Goal: Communication & Community: Participate in discussion

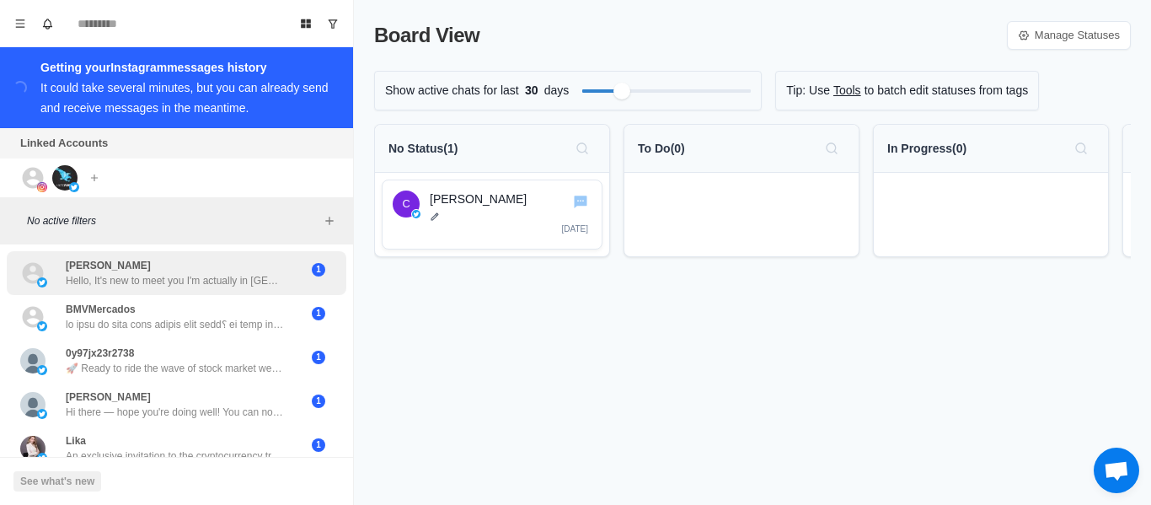
click at [116, 275] on p "Hello, It's new to meet you I'm actually in [GEOGRAPHIC_DATA] ... Where are you…" at bounding box center [175, 280] width 219 height 15
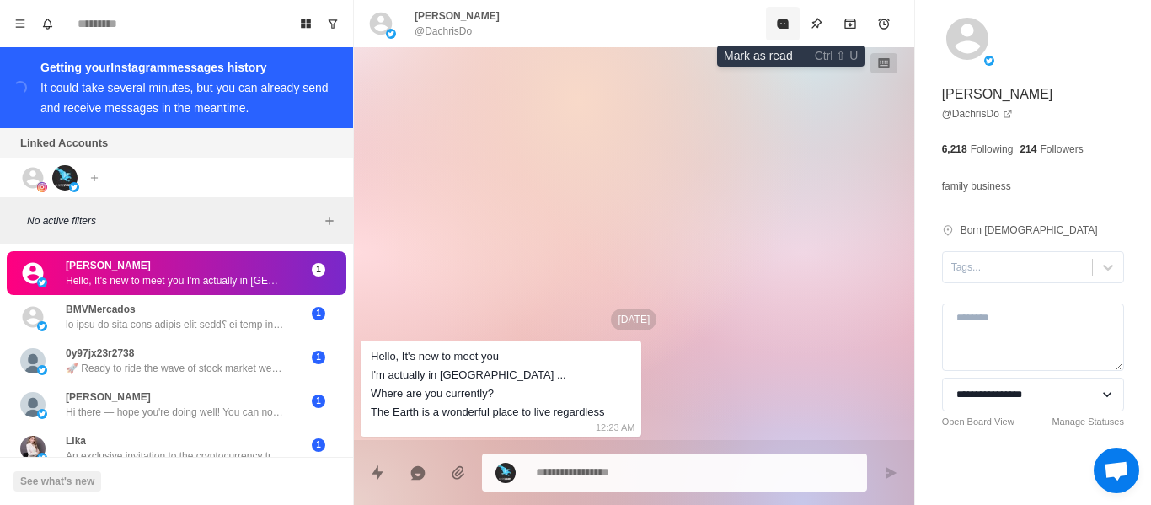
click at [787, 23] on icon "Mark as read" at bounding box center [782, 24] width 11 height 10
click at [787, 23] on icon "Mark as unread" at bounding box center [782, 23] width 13 height 13
click at [30, 271] on icon at bounding box center [32, 272] width 25 height 25
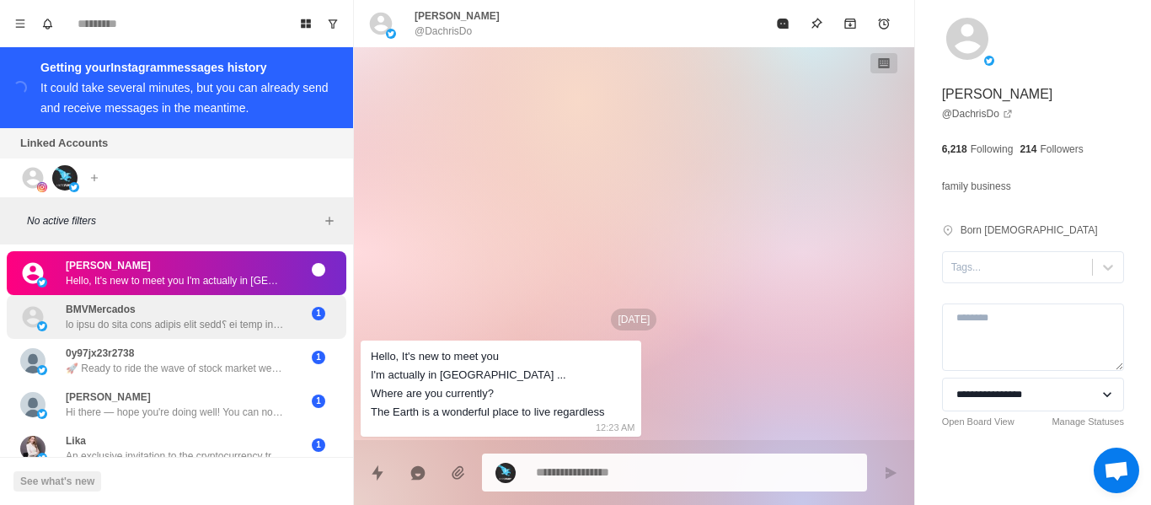
click at [29, 306] on icon at bounding box center [33, 316] width 21 height 21
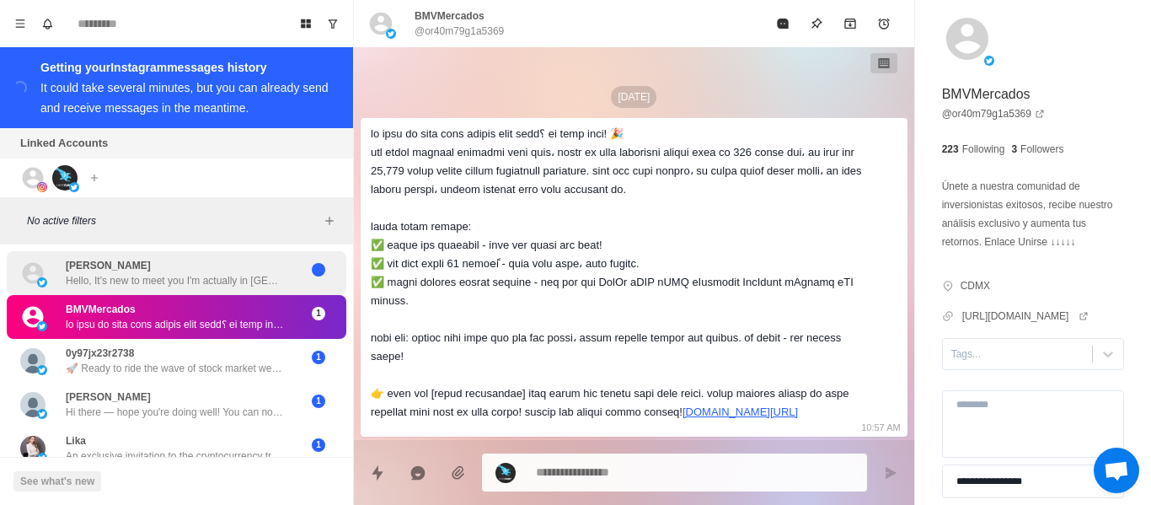
click at [37, 282] on div "[PERSON_NAME] Hello, It's new to meet you I'm actually in [GEOGRAPHIC_DATA] ...…" at bounding box center [177, 273] width 340 height 44
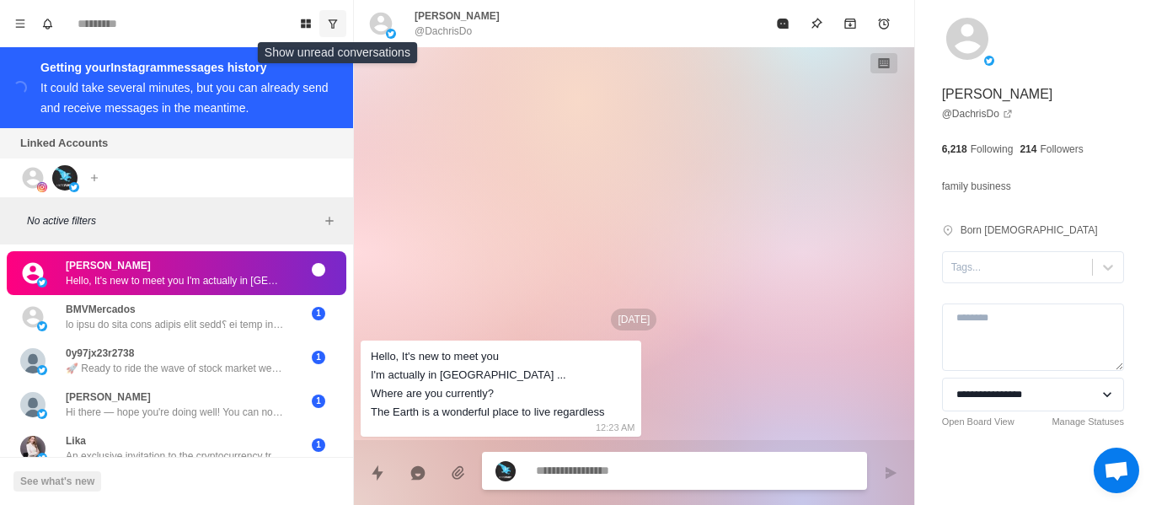
click at [335, 23] on icon "Show unread conversations" at bounding box center [333, 23] width 9 height 8
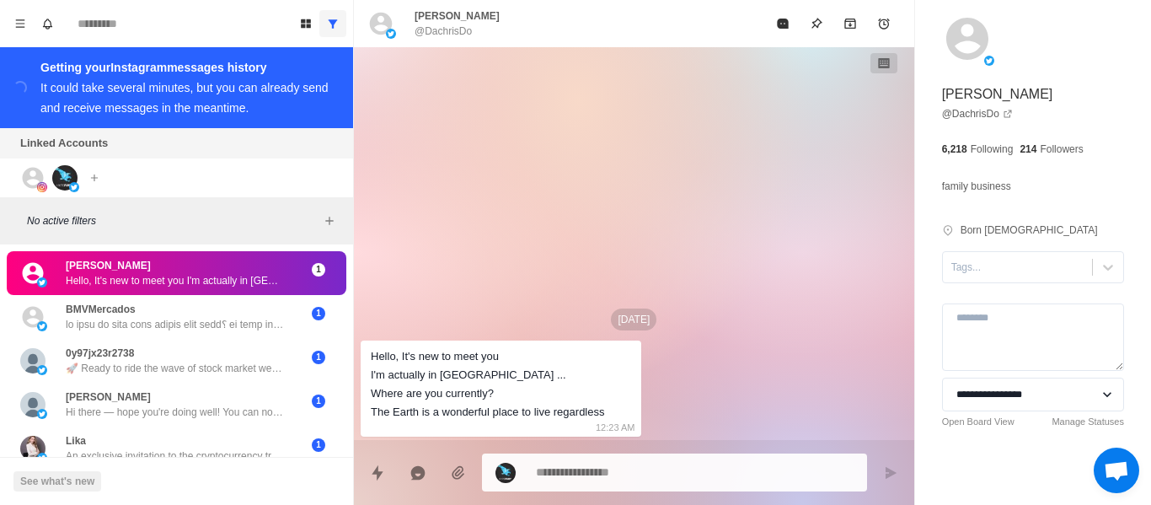
click at [100, 273] on p "Hello, It's new to meet you I'm actually in [GEOGRAPHIC_DATA] ... Where are you…" at bounding box center [175, 280] width 219 height 15
click at [20, 23] on icon "Menu" at bounding box center [20, 23] width 9 height 8
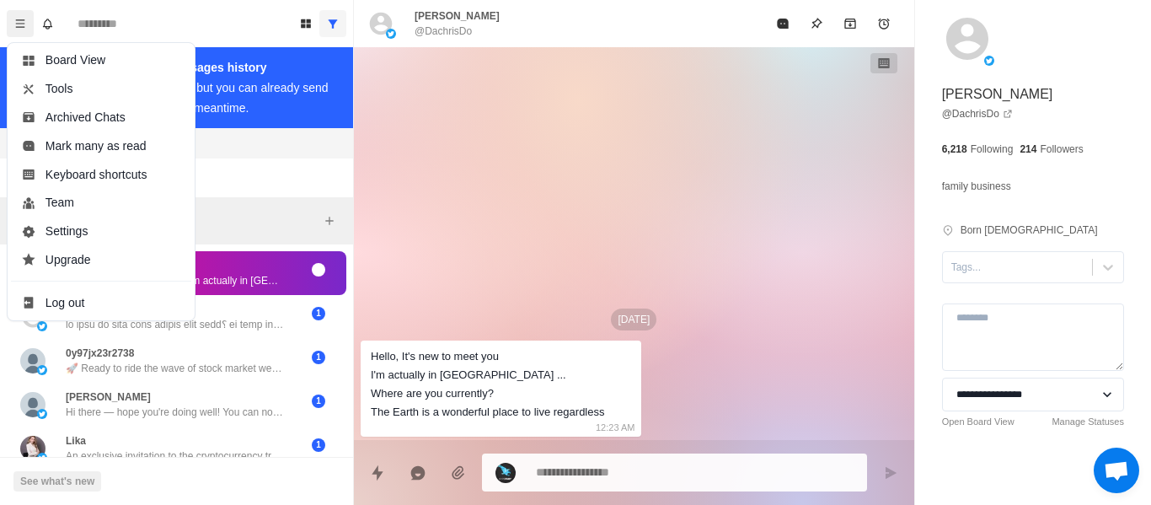
click at [428, 185] on div "[DATE] Hello, It's new to meet you I'm actually in [GEOGRAPHIC_DATA] ... Where …" at bounding box center [634, 243] width 560 height 393
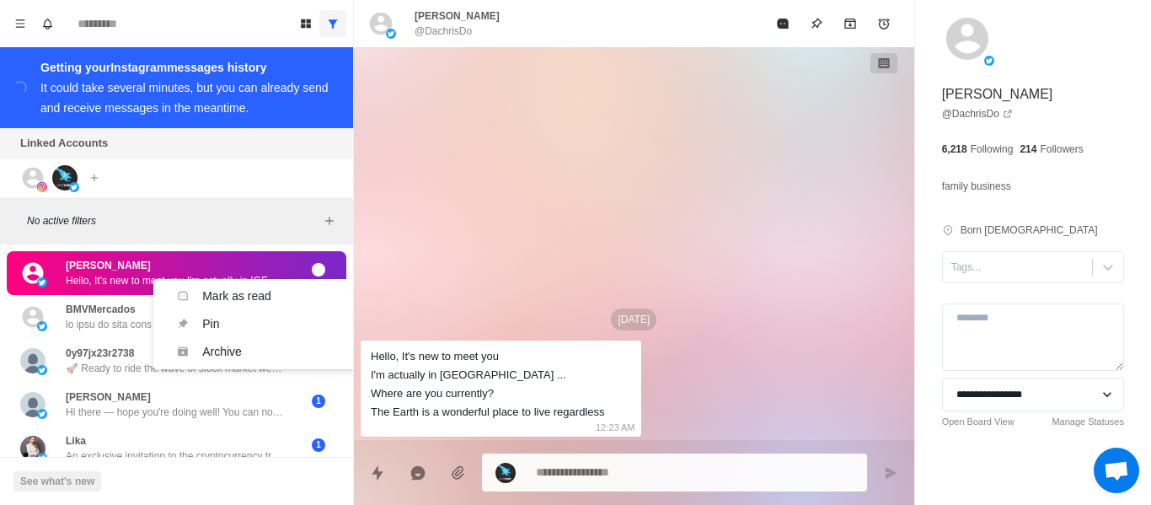
click at [838, 131] on div "[DATE] Hello, It's new to meet you I'm actually in [GEOGRAPHIC_DATA] ... Where …" at bounding box center [634, 243] width 560 height 393
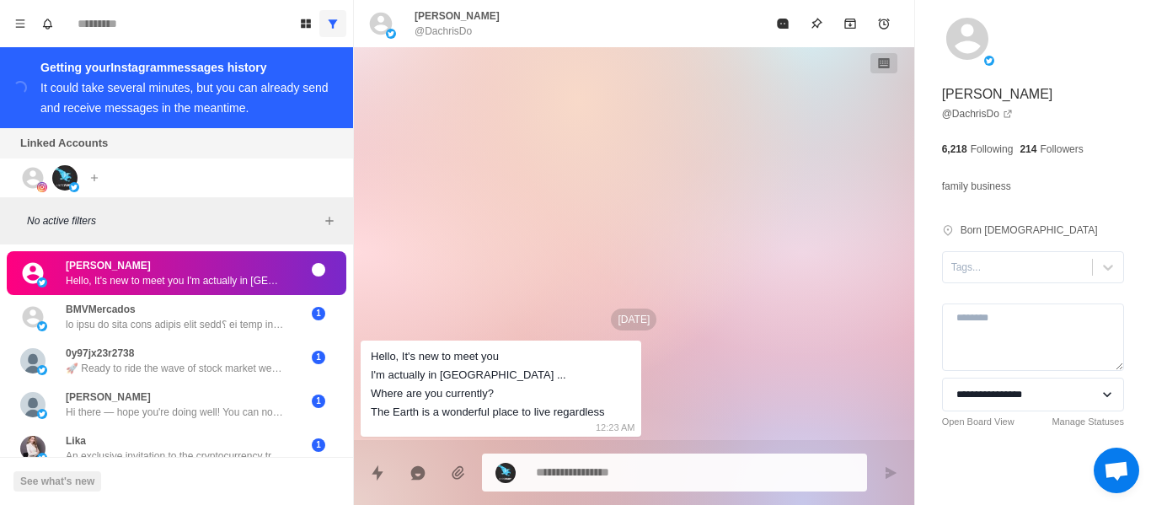
drag, startPoint x: 769, startPoint y: 345, endPoint x: 837, endPoint y: 233, distance: 130.8
click at [777, 340] on div "[DATE] Hello, It's new to meet you I'm actually in [GEOGRAPHIC_DATA] ... Where …" at bounding box center [634, 243] width 560 height 393
click at [774, 324] on div "[DATE]" at bounding box center [634, 319] width 547 height 22
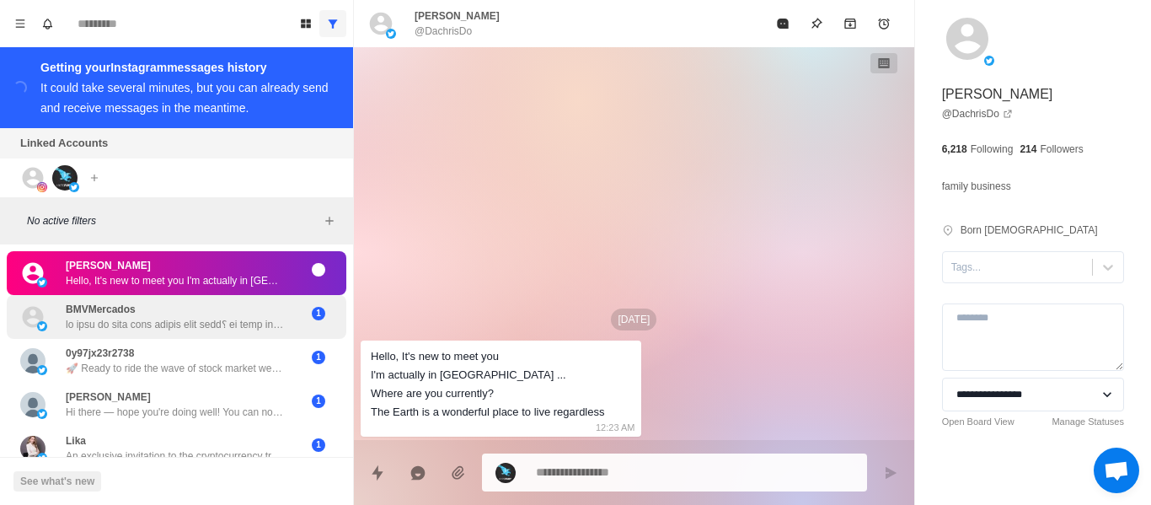
click at [233, 320] on p at bounding box center [175, 324] width 219 height 15
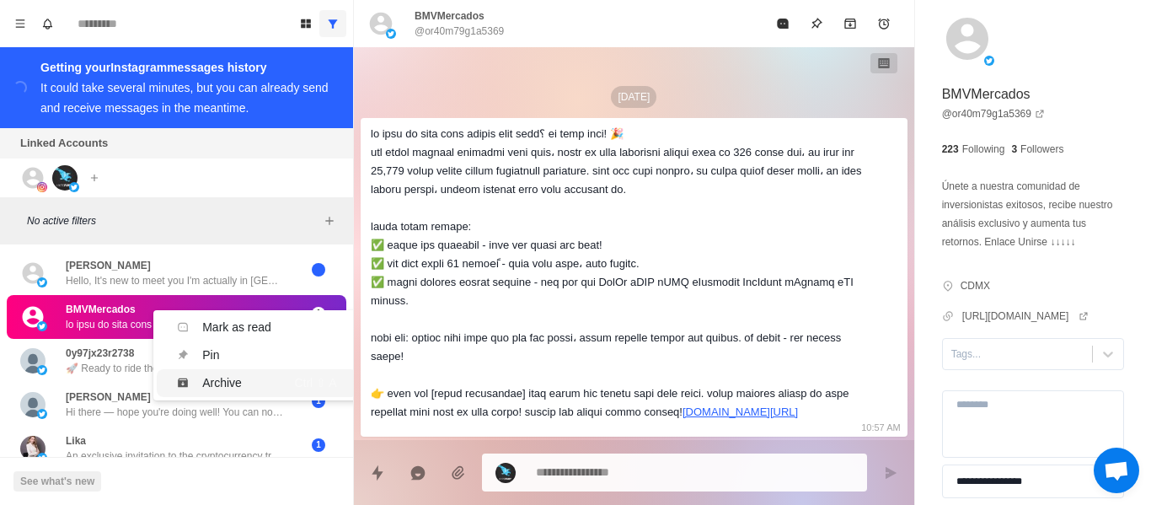
type textarea "*"
